Goal: Find contact information: Find contact information

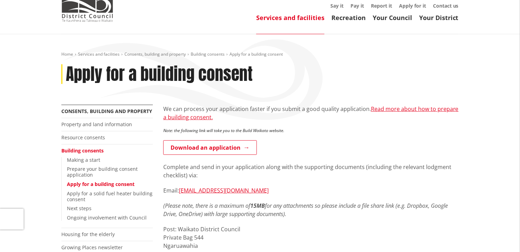
scroll to position [69, 0]
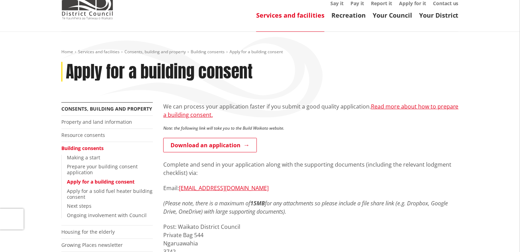
drag, startPoint x: 284, startPoint y: 180, endPoint x: 179, endPoint y: 176, distance: 104.3
click at [179, 176] on div "We can process your application faster if you submit a good quality application…" at bounding box center [310, 243] width 295 height 280
drag, startPoint x: 304, startPoint y: 175, endPoint x: 311, endPoint y: 173, distance: 7.7
click at [304, 184] on p "Email: [EMAIL_ADDRESS][DOMAIN_NAME]" at bounding box center [310, 188] width 295 height 8
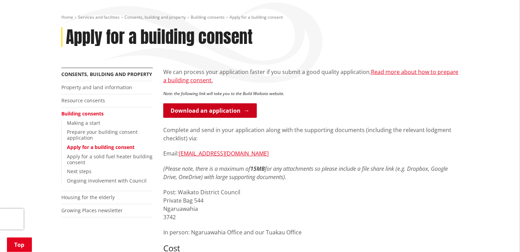
click at [230, 104] on link "Download an application" at bounding box center [210, 111] width 94 height 15
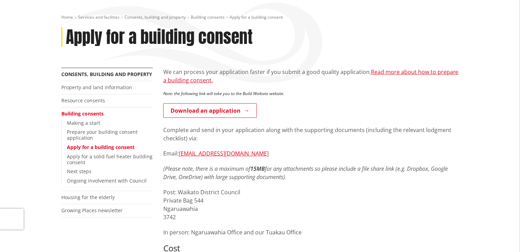
scroll to position [104, 0]
drag, startPoint x: 286, startPoint y: 141, endPoint x: 180, endPoint y: 141, distance: 106.0
click at [180, 150] on p "Email: [EMAIL_ADDRESS][DOMAIN_NAME]" at bounding box center [310, 154] width 295 height 8
copy link "[EMAIL_ADDRESS][DOMAIN_NAME]"
